Goal: Check status: Check status

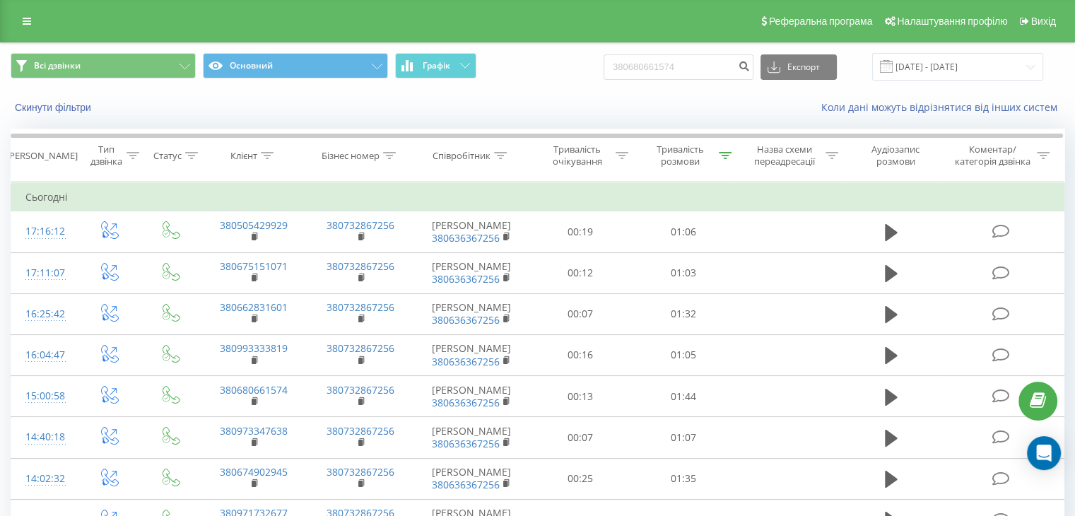
click at [681, 73] on input "380680661574" at bounding box center [678, 66] width 150 height 25
type input "380680661574"
click at [766, 63] on div "380680661574 Експорт .csv .xls .xlsx [DATE] - [DATE]" at bounding box center [822, 67] width 439 height 28
click at [750, 68] on icon "submit" at bounding box center [744, 64] width 12 height 8
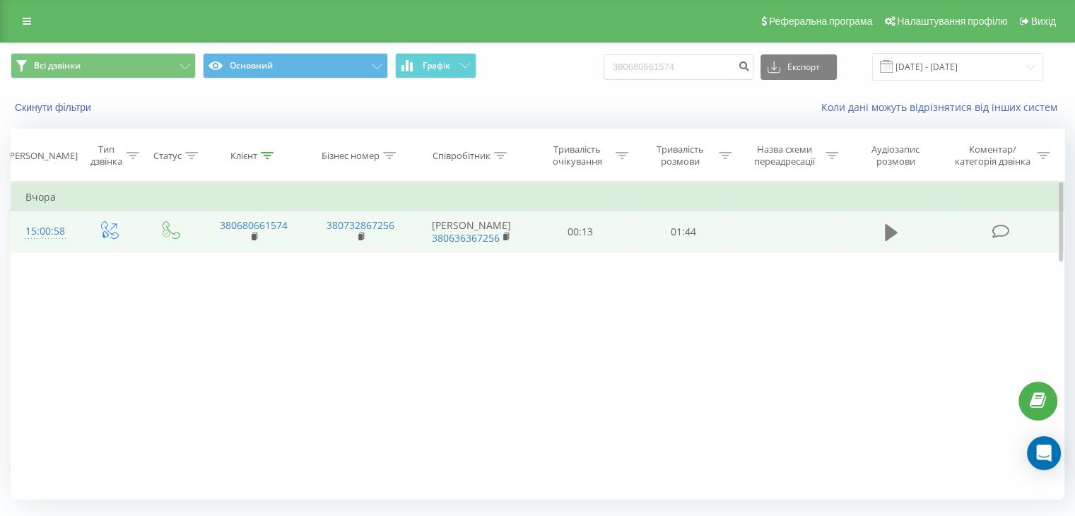
click at [889, 235] on icon at bounding box center [890, 232] width 13 height 17
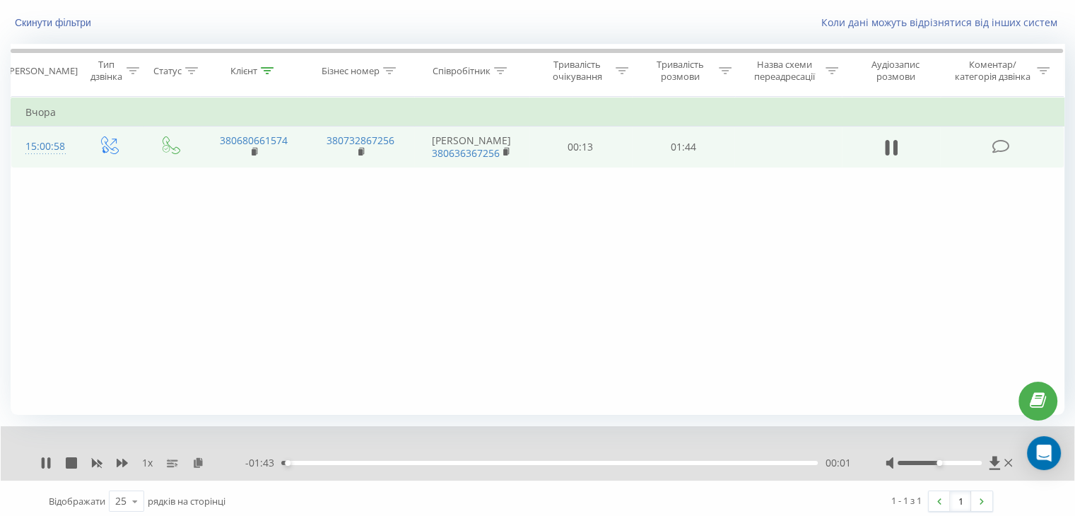
scroll to position [90, 0]
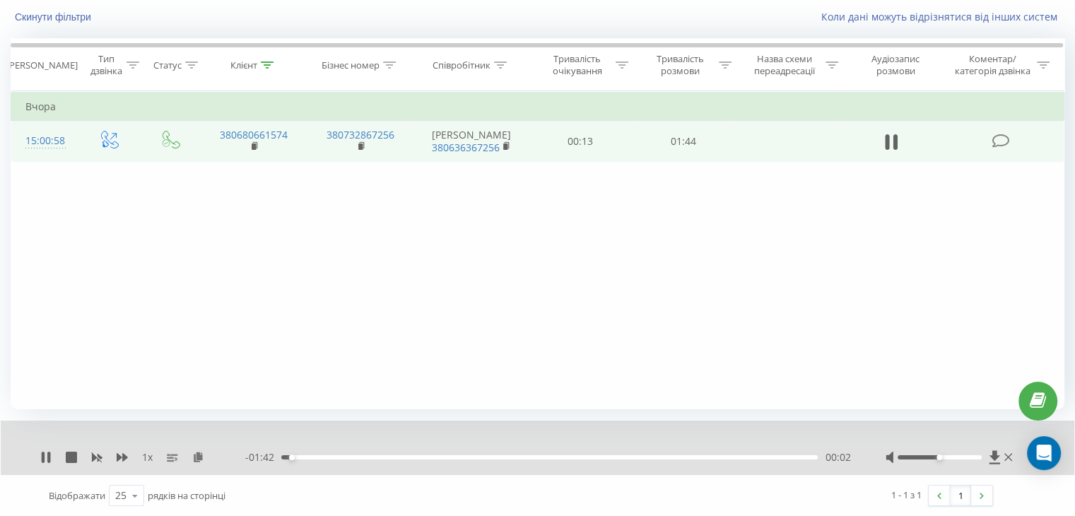
click at [337, 460] on div "- 01:42 00:02 00:02" at bounding box center [547, 457] width 605 height 14
click at [345, 456] on div "00:02" at bounding box center [549, 457] width 536 height 4
drag, startPoint x: 409, startPoint y: 453, endPoint x: 422, endPoint y: 455, distance: 13.6
click at [406, 453] on div "- 01:30 00:13 00:13" at bounding box center [547, 457] width 605 height 14
drag, startPoint x: 422, startPoint y: 455, endPoint x: 453, endPoint y: 458, distance: 30.6
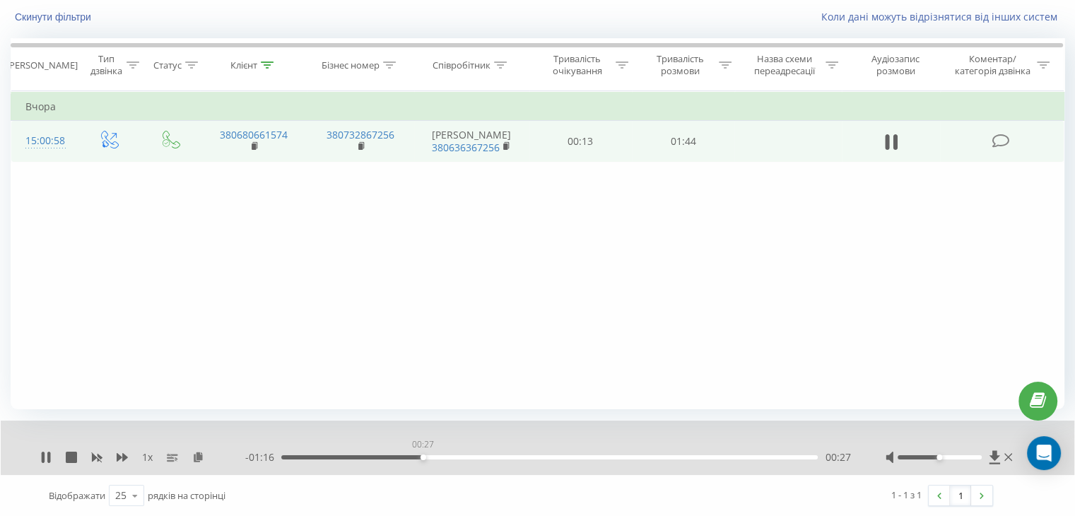
click at [424, 455] on div "00:27" at bounding box center [549, 457] width 536 height 4
click at [492, 456] on div "00:40" at bounding box center [549, 457] width 536 height 4
click at [45, 456] on icon at bounding box center [45, 456] width 11 height 11
